Goal: Task Accomplishment & Management: Manage account settings

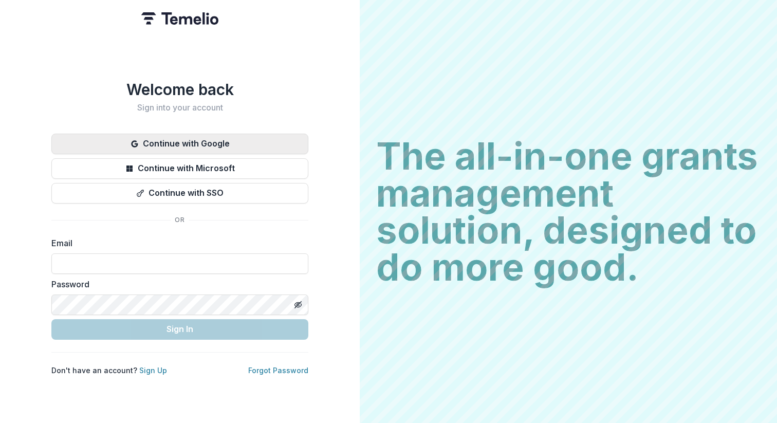
click at [159, 139] on button "Continue with Google" at bounding box center [179, 144] width 257 height 21
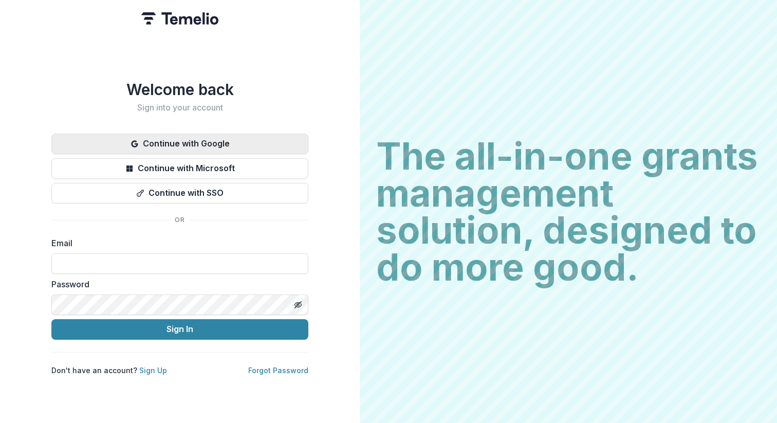
click at [223, 137] on button "Continue with Google" at bounding box center [179, 144] width 257 height 21
click at [202, 137] on button "Continue with Google" at bounding box center [179, 144] width 257 height 21
